Goal: Communication & Community: Answer question/provide support

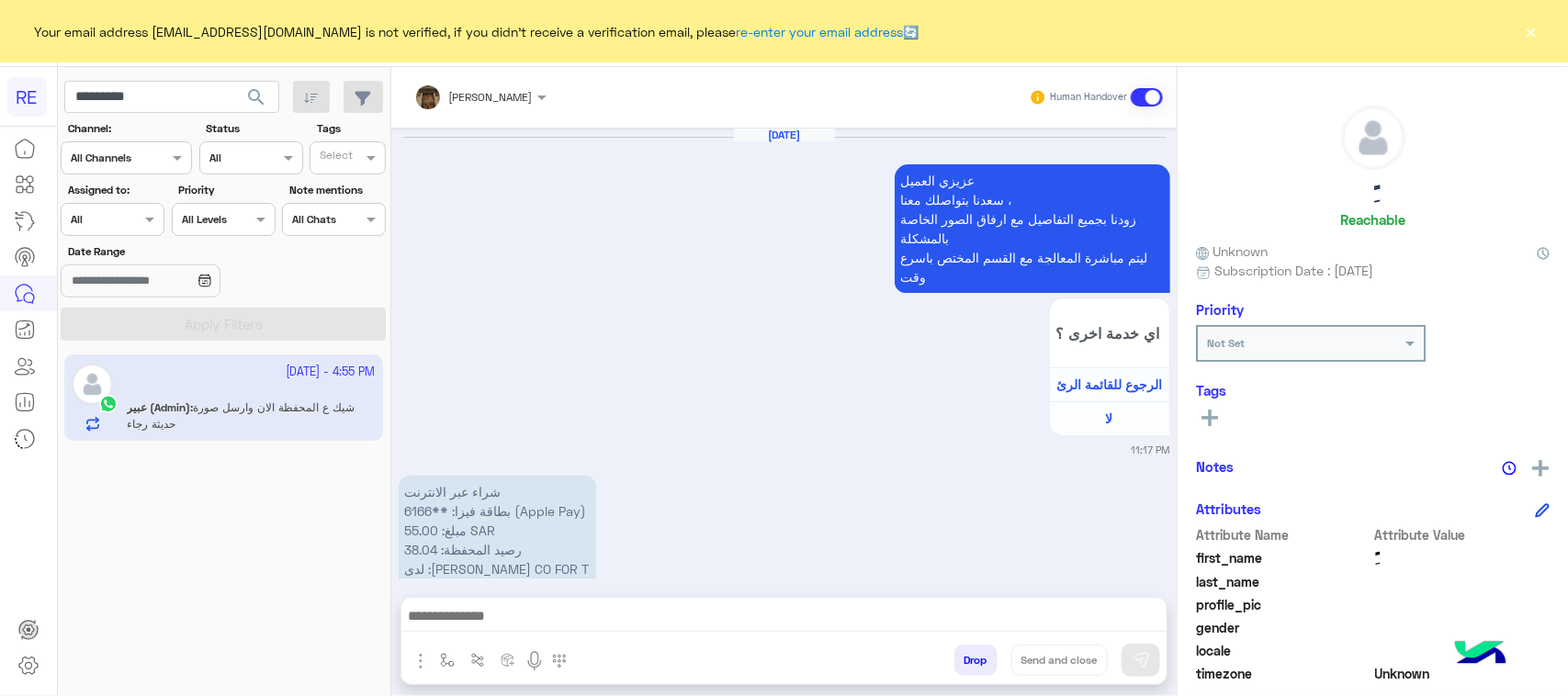
scroll to position [291, 0]
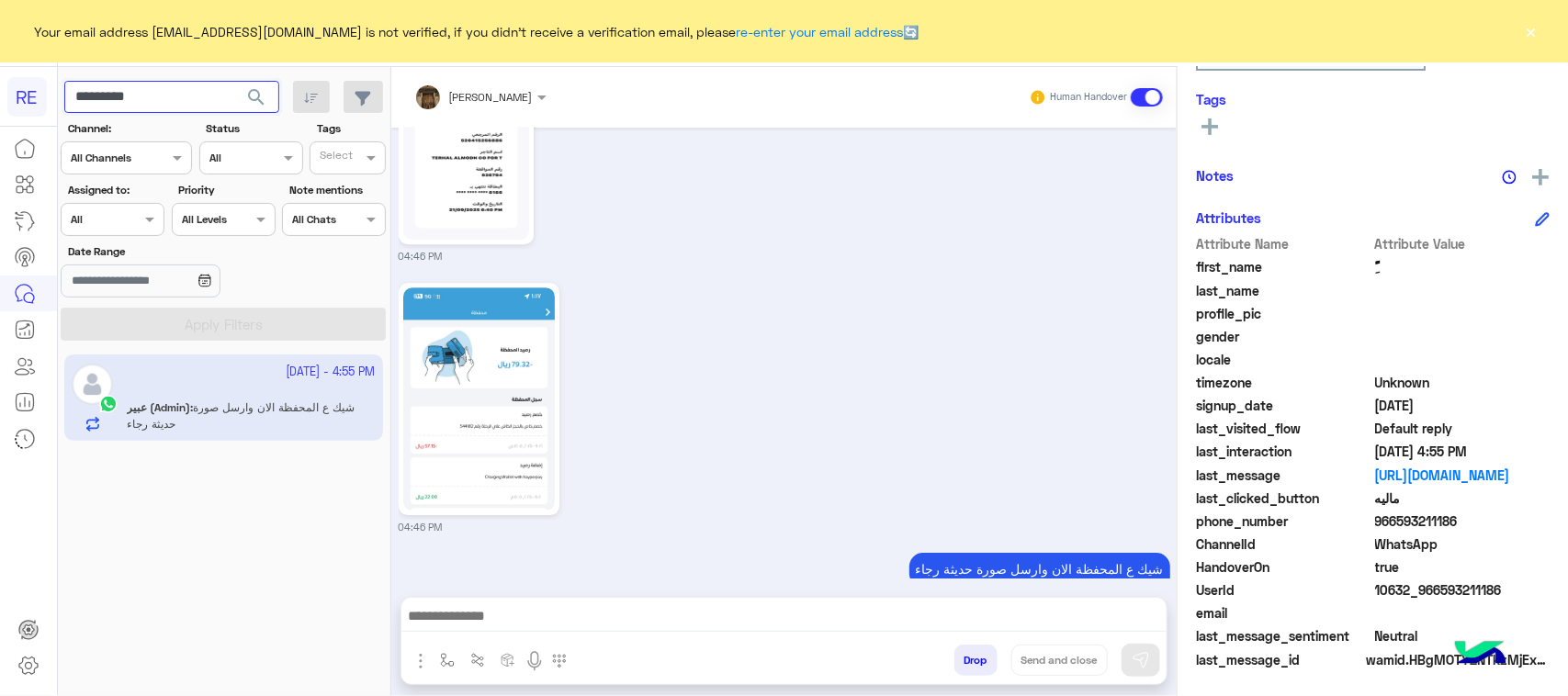
click at [148, 111] on input "*********" at bounding box center [172, 98] width 215 height 33
click at [262, 112] on button "search" at bounding box center [256, 100] width 45 height 40
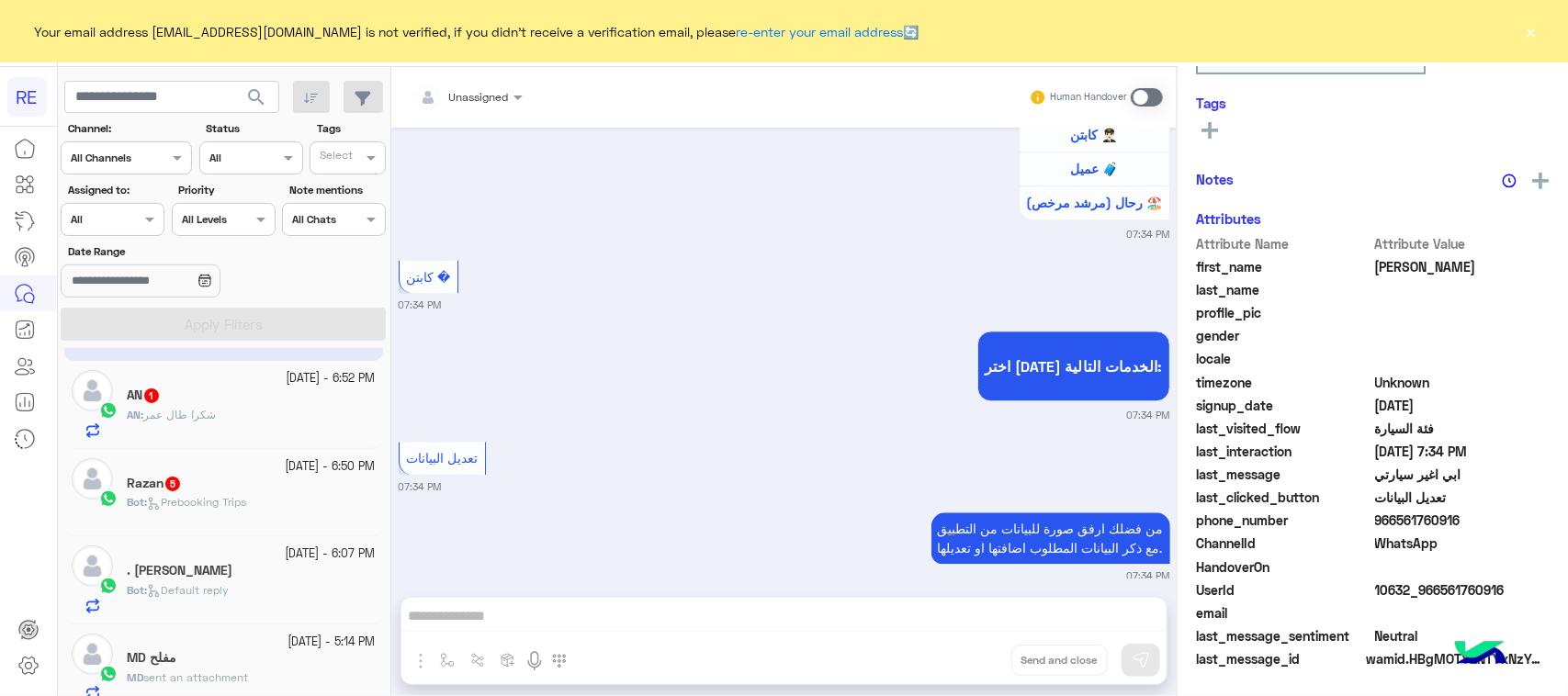
scroll to position [115, 0]
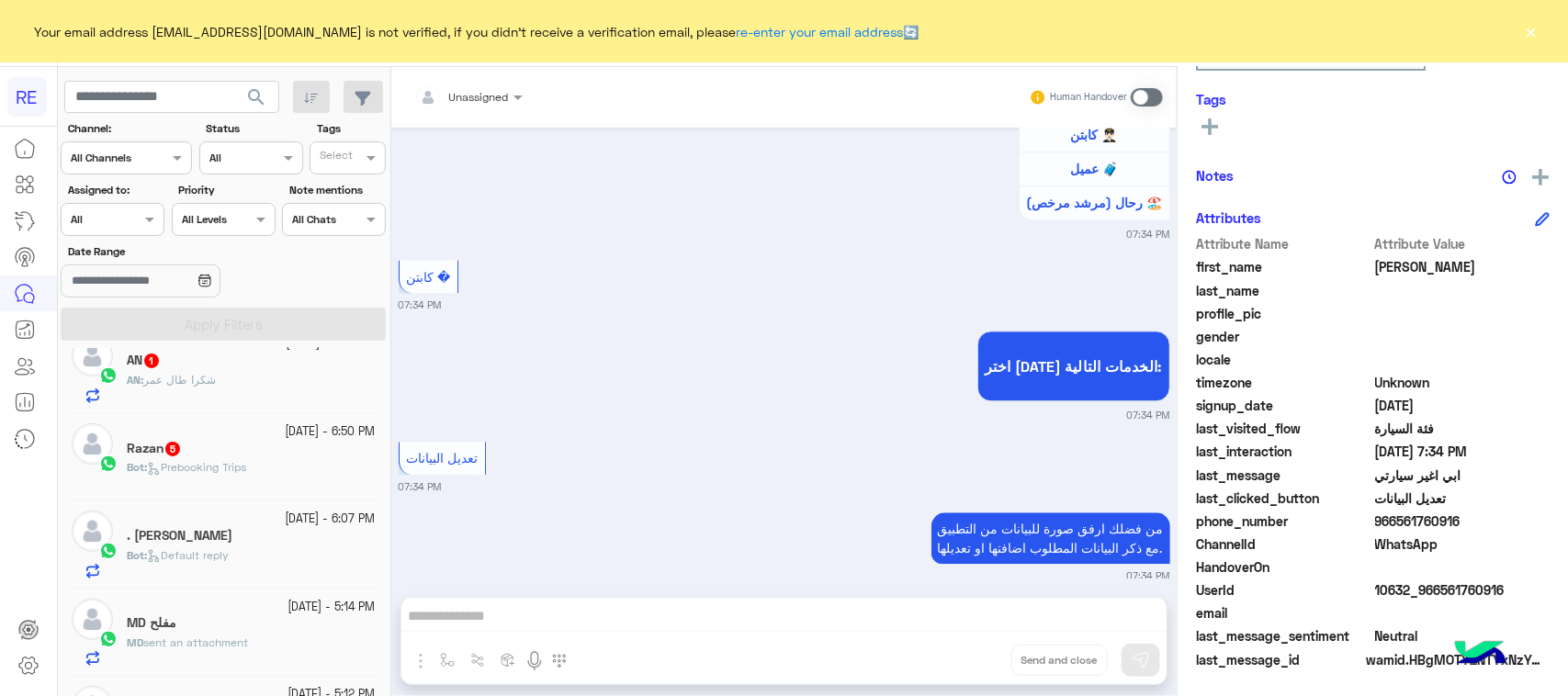
click at [295, 474] on div "Bot : Prebooking Trips" at bounding box center [251, 475] width 248 height 32
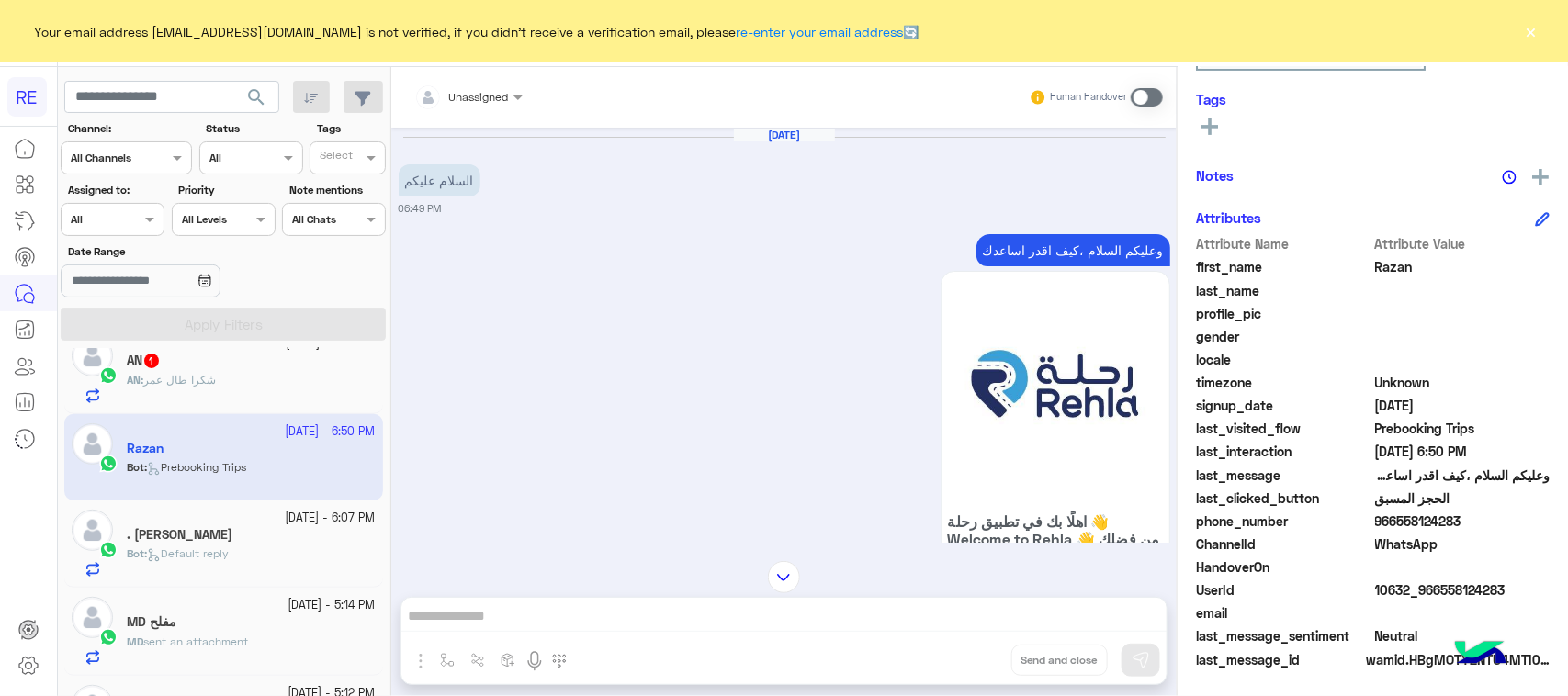
click at [1153, 99] on span at bounding box center [1147, 98] width 32 height 18
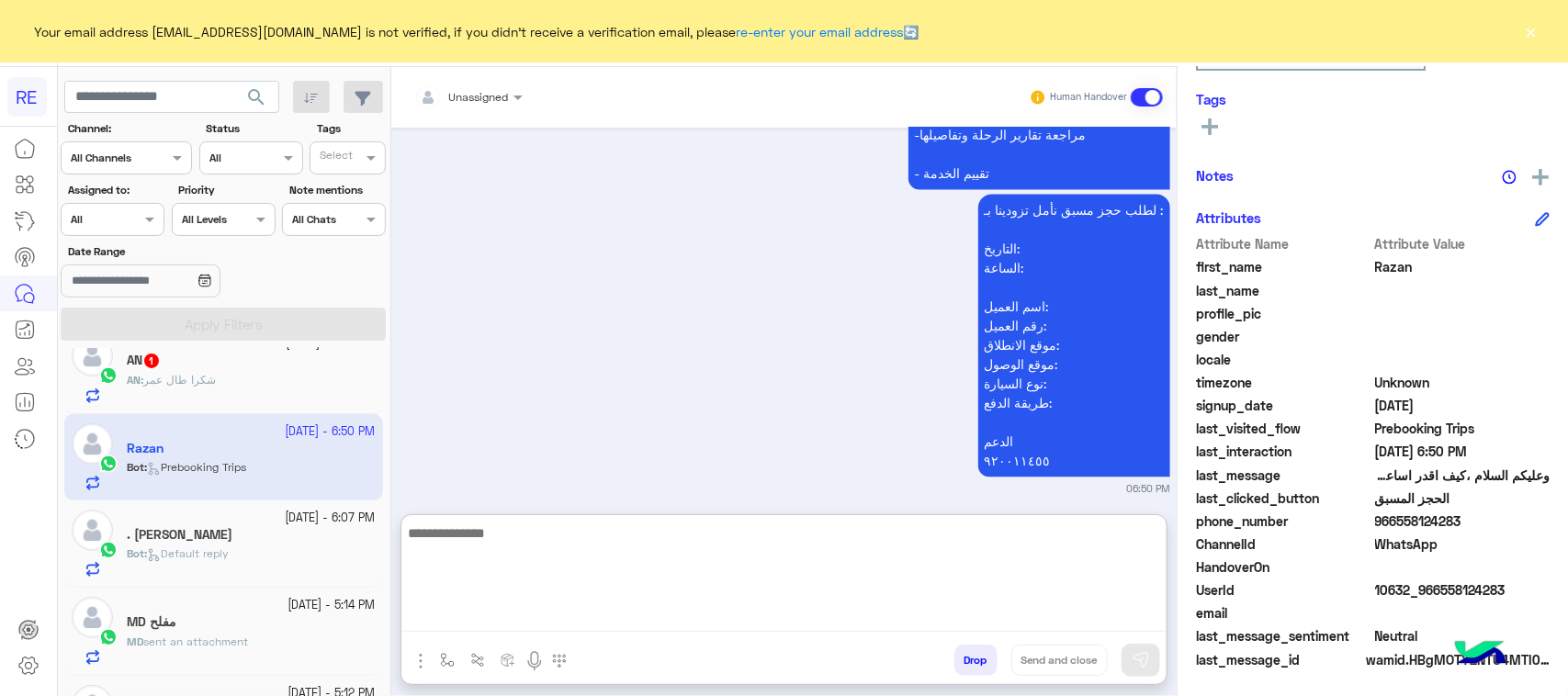
click at [859, 611] on textarea at bounding box center [783, 577] width 765 height 110
paste textarea "**********"
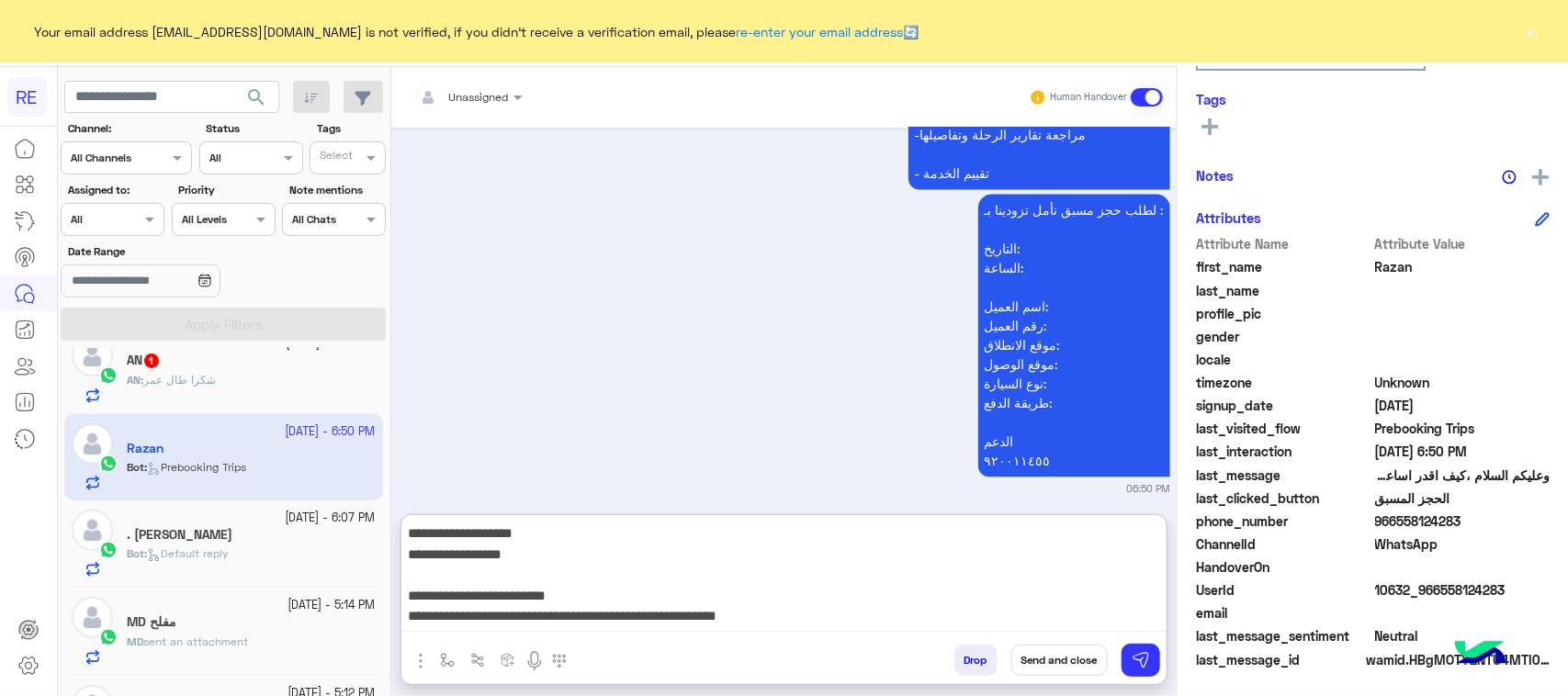
scroll to position [448, 0]
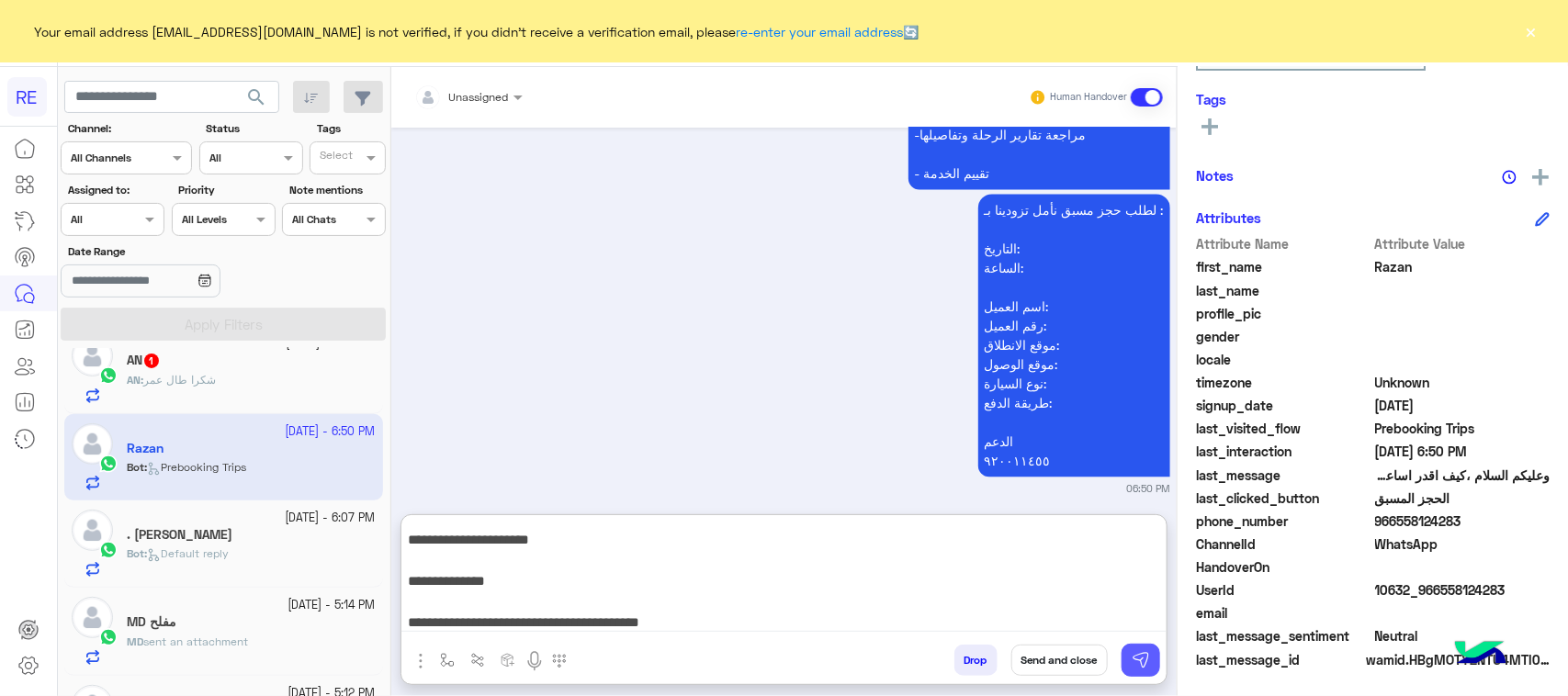
type textarea "**********"
click at [1147, 669] on img at bounding box center [1141, 661] width 18 height 18
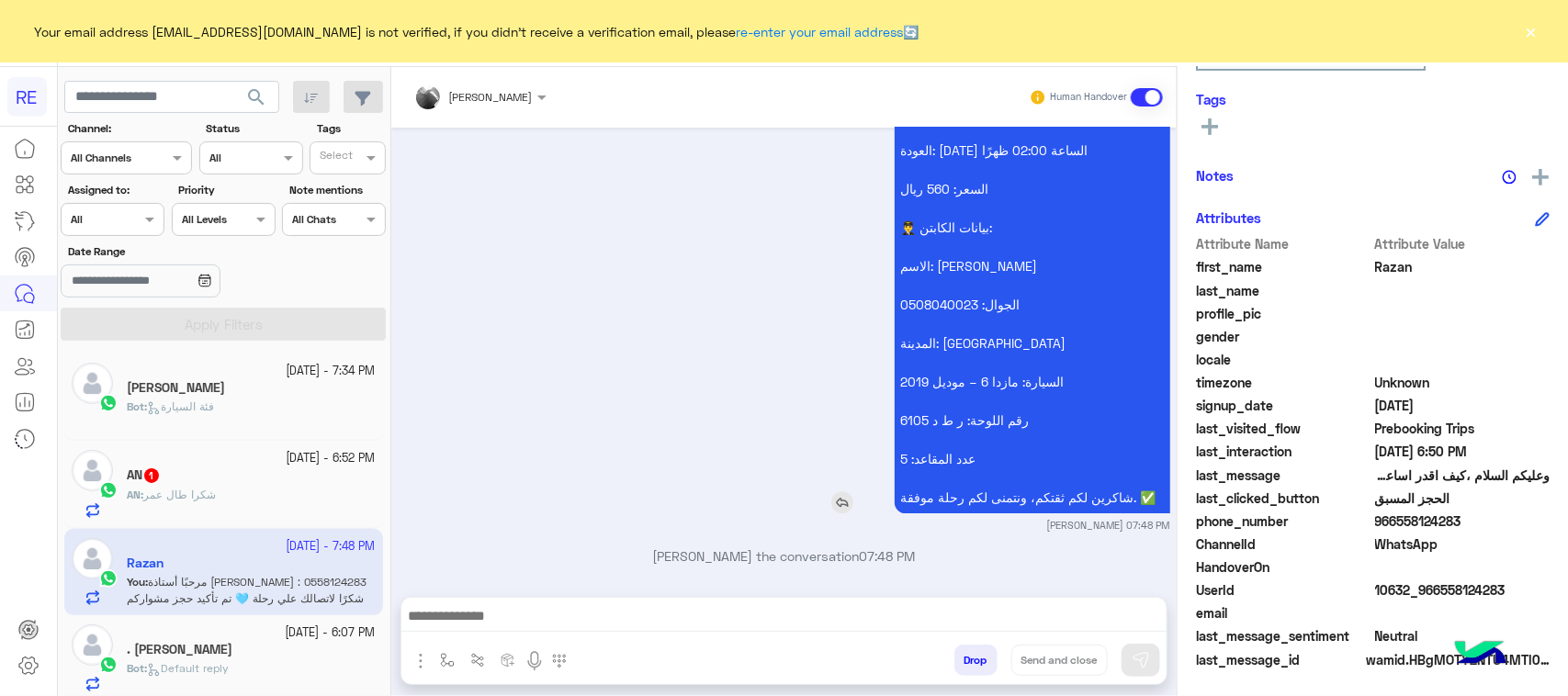
scroll to position [2307, 0]
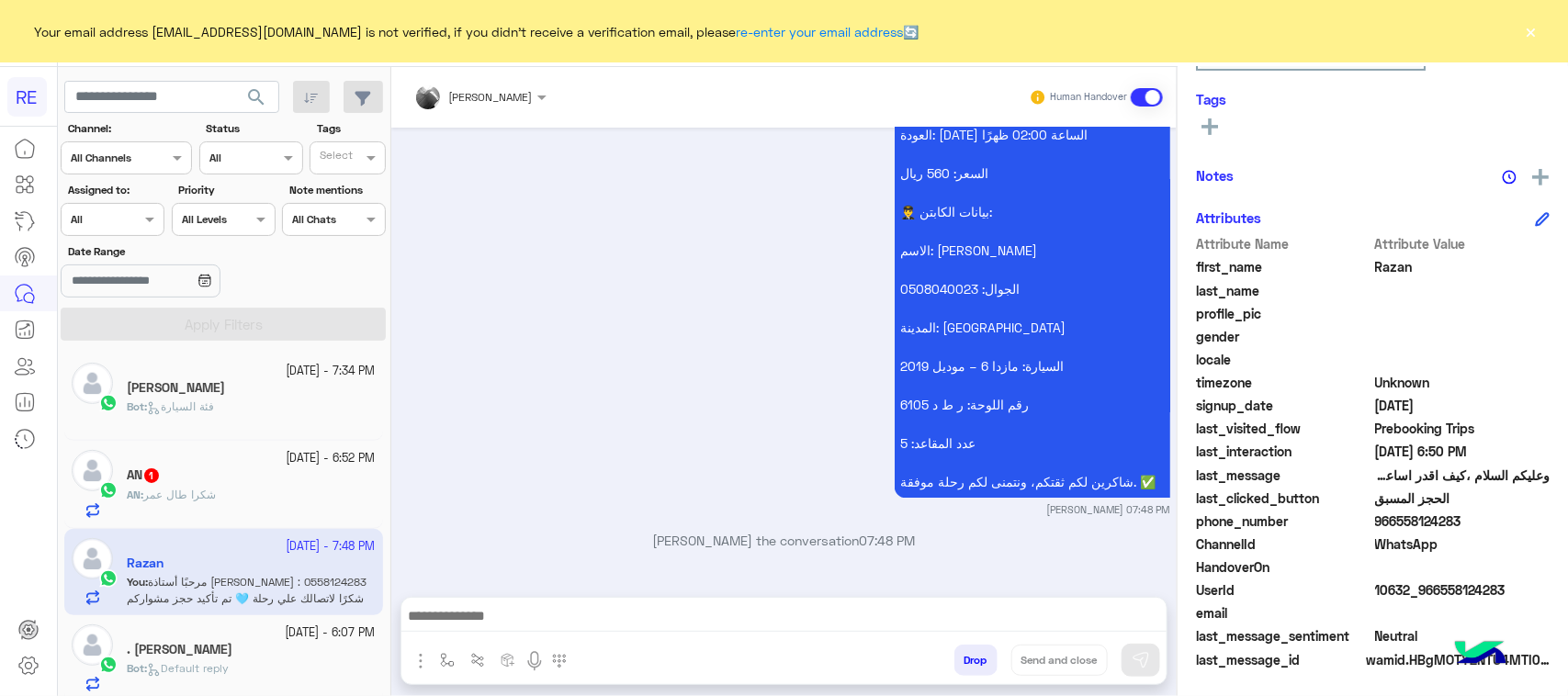
click at [171, 492] on span "شكرا طال عمر" at bounding box center [179, 494] width 73 height 14
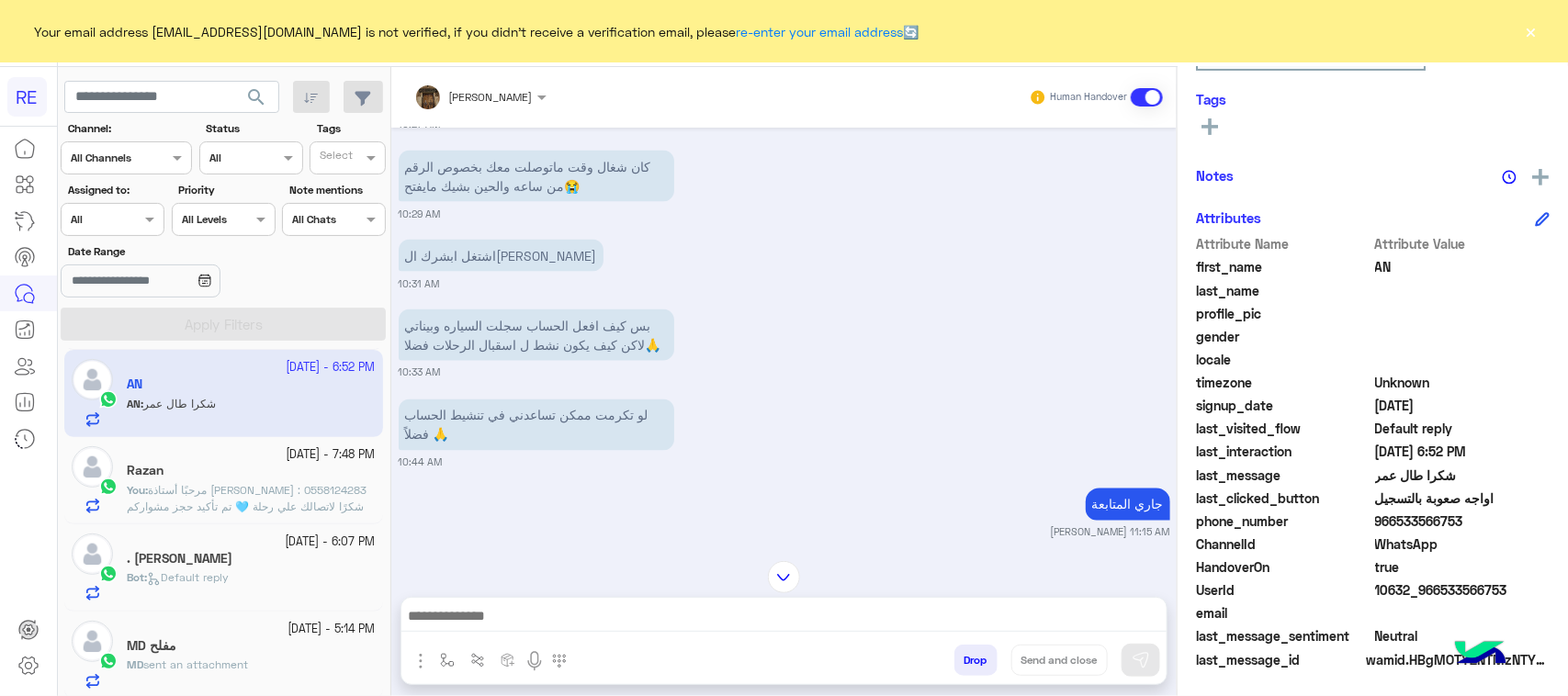
scroll to position [115, 0]
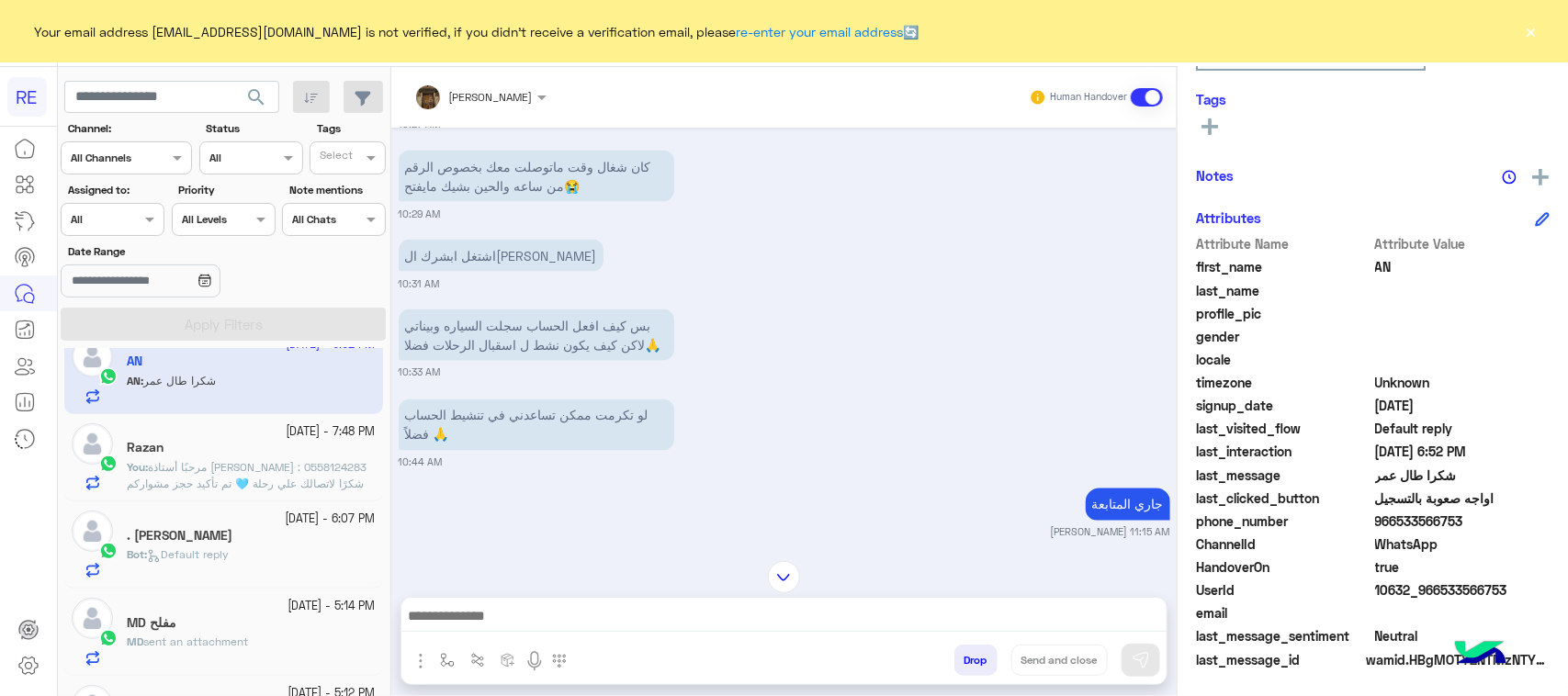
click at [285, 471] on span "مرحبًا أستاذة [PERSON_NAME] : 0558124283 شكرًا لاتصالك علي رحلة 🩵 تم تأكيد حجز …" at bounding box center [247, 541] width 239 height 163
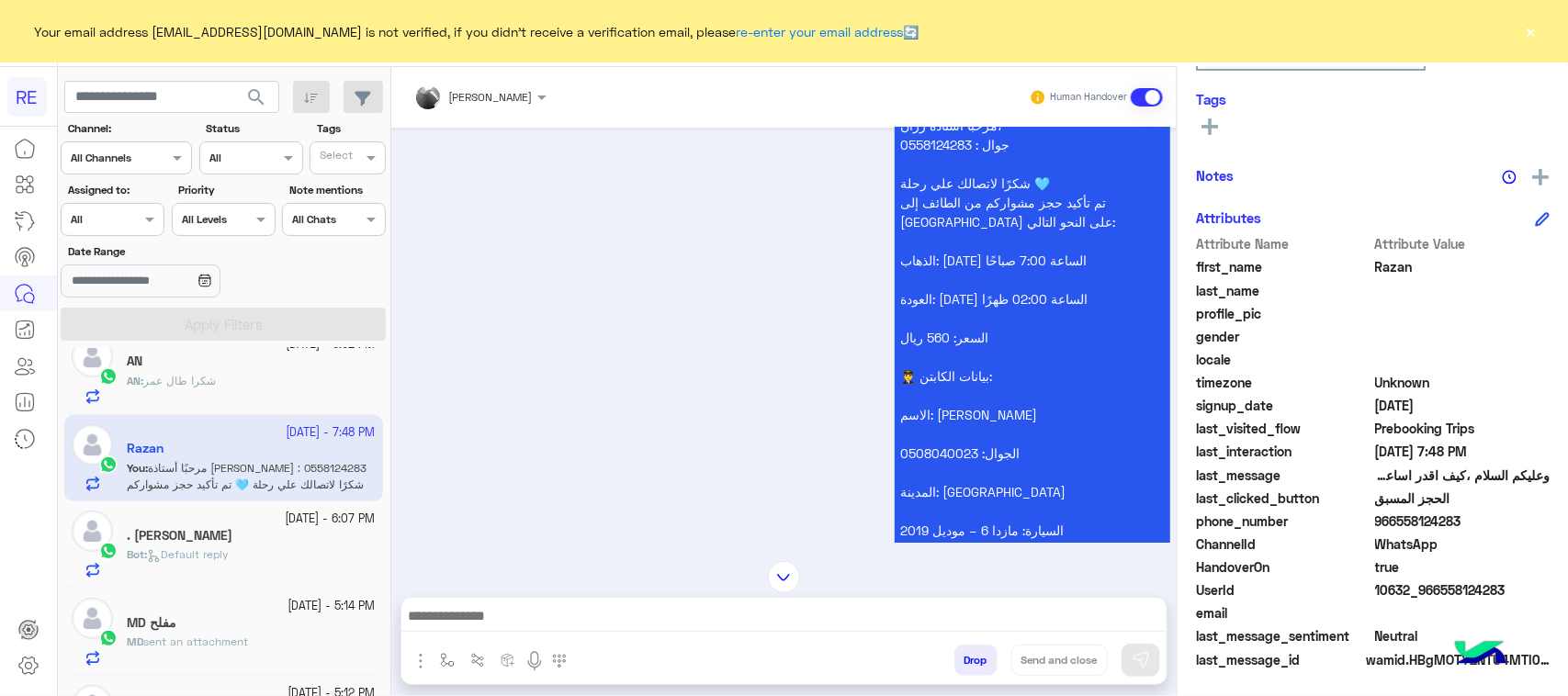
scroll to position [2078, 0]
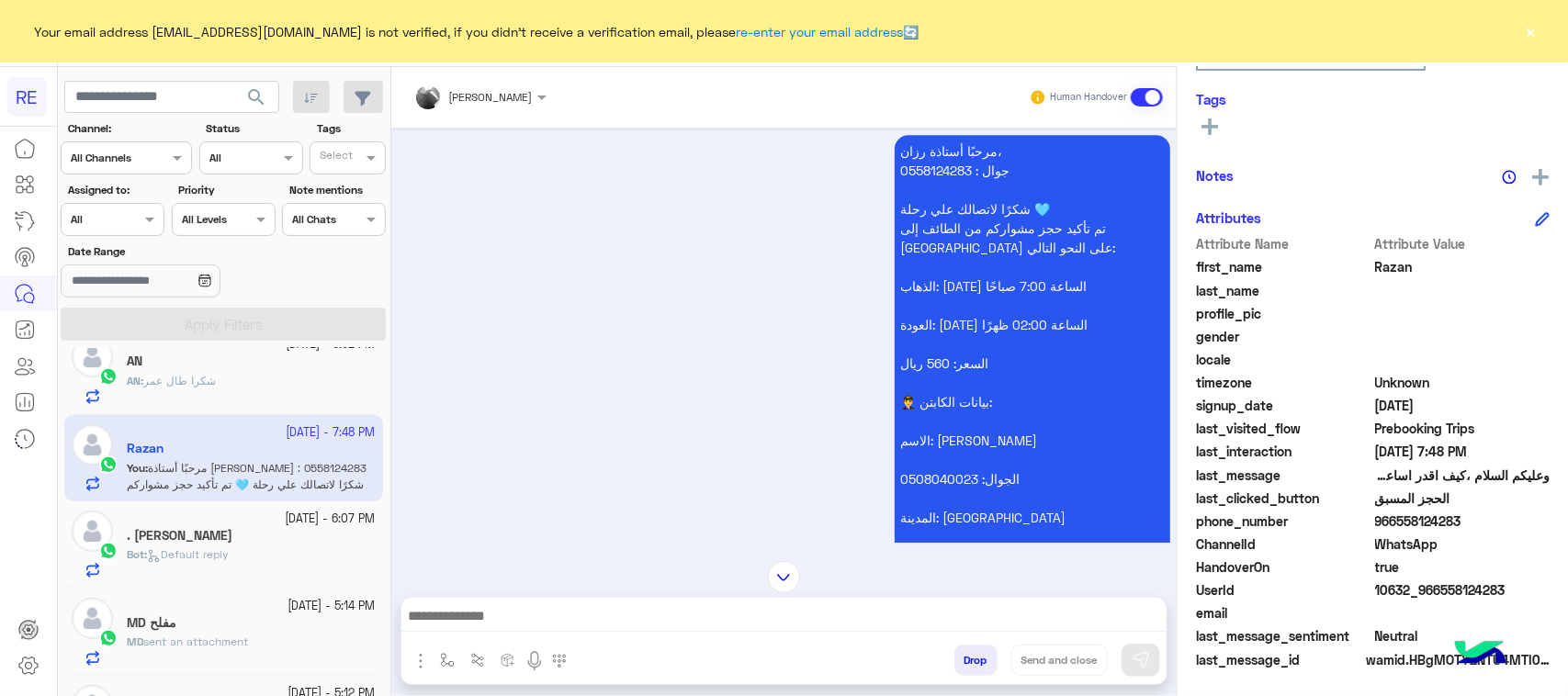
click at [1012, 262] on p "مرحبًا أستاذة رزان، جوال : 0558124283 شكرًا لاتصالك علي رحلة 🩵 تم تأكيد حجز مشو…" at bounding box center [1032, 412] width 275 height 553
click at [796, 326] on div "مرحبًا أستاذة رزان، جوال : 0558124283 شكرًا لاتصالك علي رحلة 🩵 تم تأكيد حجز مشو…" at bounding box center [979, 412] width 380 height 553
click at [1006, 301] on p "مرحبًا أستاذة رزان، جوال : 0558124283 شكرًا لاتصالك علي رحلة 🩵 تم تأكيد حجز مشو…" at bounding box center [1032, 412] width 275 height 553
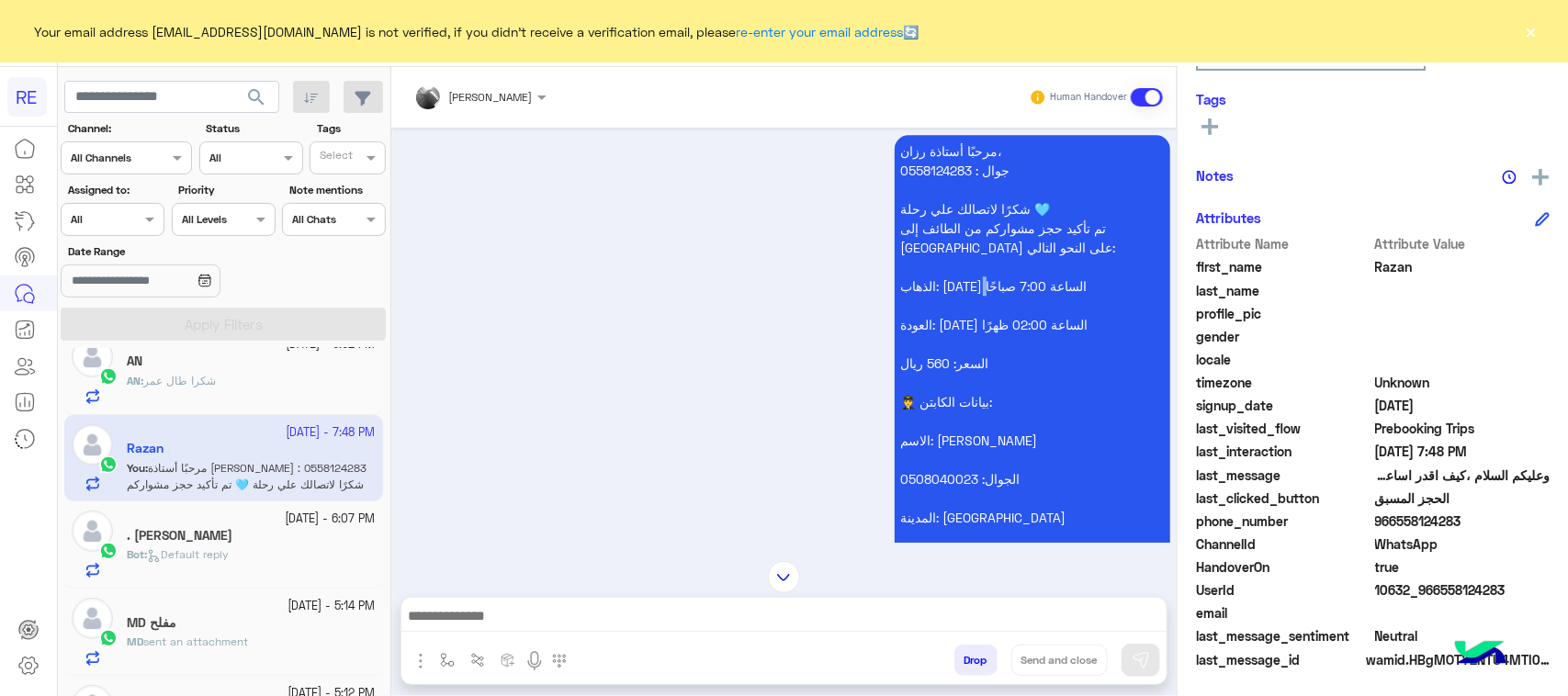
click at [1006, 301] on p "مرحبًا أستاذة رزان، جوال : 0558124283 شكرًا لاتصالك علي رحلة 🩵 تم تأكيد حجز مشو…" at bounding box center [1032, 412] width 275 height 553
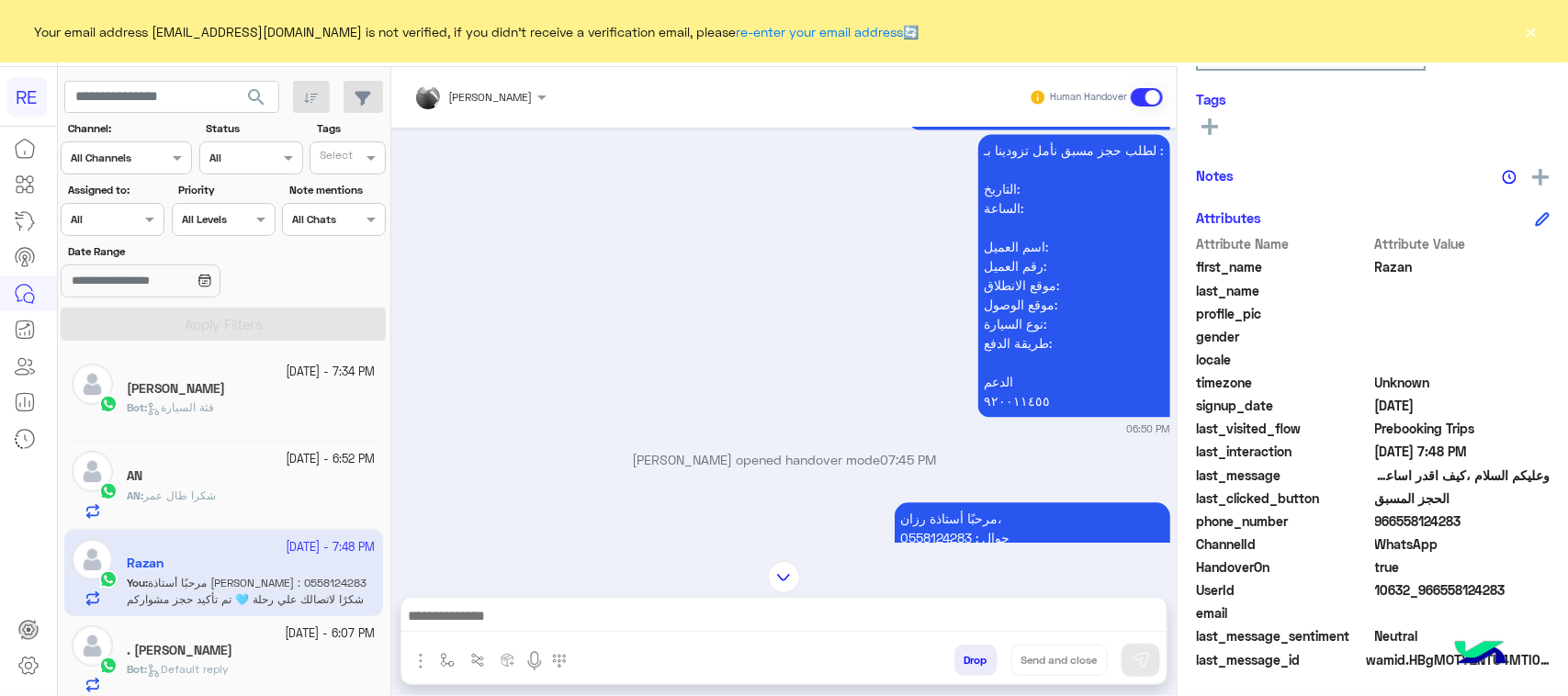
scroll to position [1618, 0]
